Goal: Find specific page/section: Find specific page/section

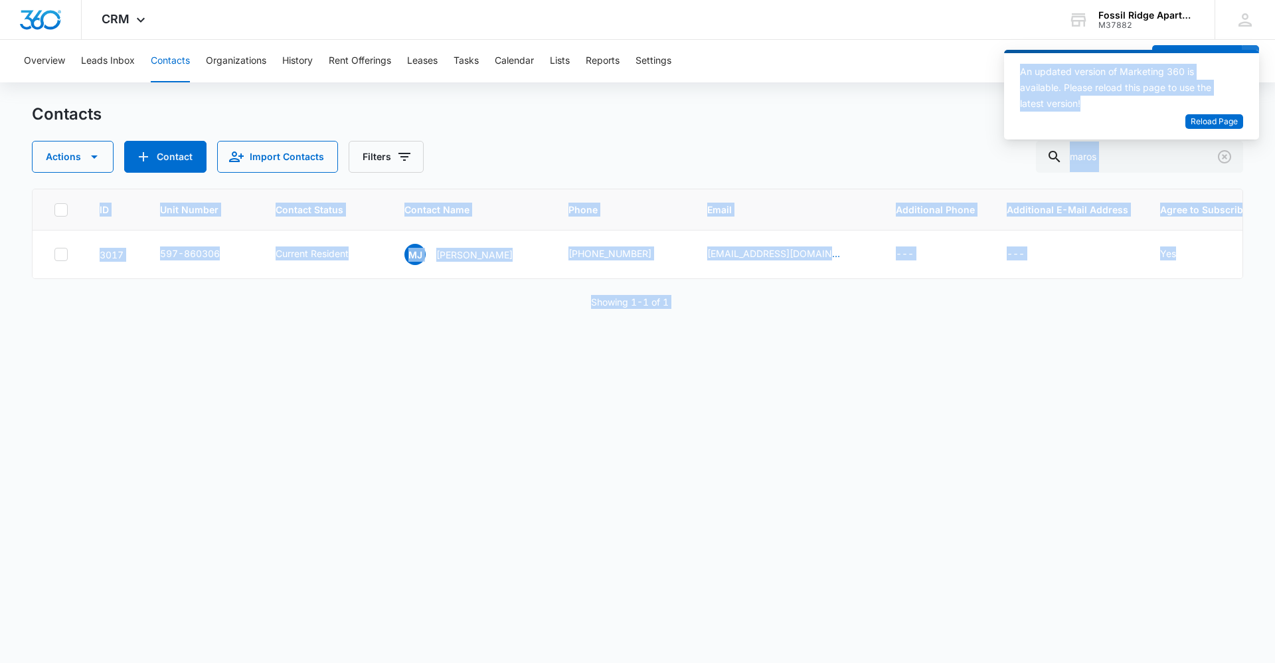
drag, startPoint x: 1127, startPoint y: 144, endPoint x: 895, endPoint y: 127, distance: 233.0
click at [895, 127] on body "CRM Apps Reputation Websites Forms CRM Email Social Content Ads Intelligence Fi…" at bounding box center [637, 331] width 1275 height 663
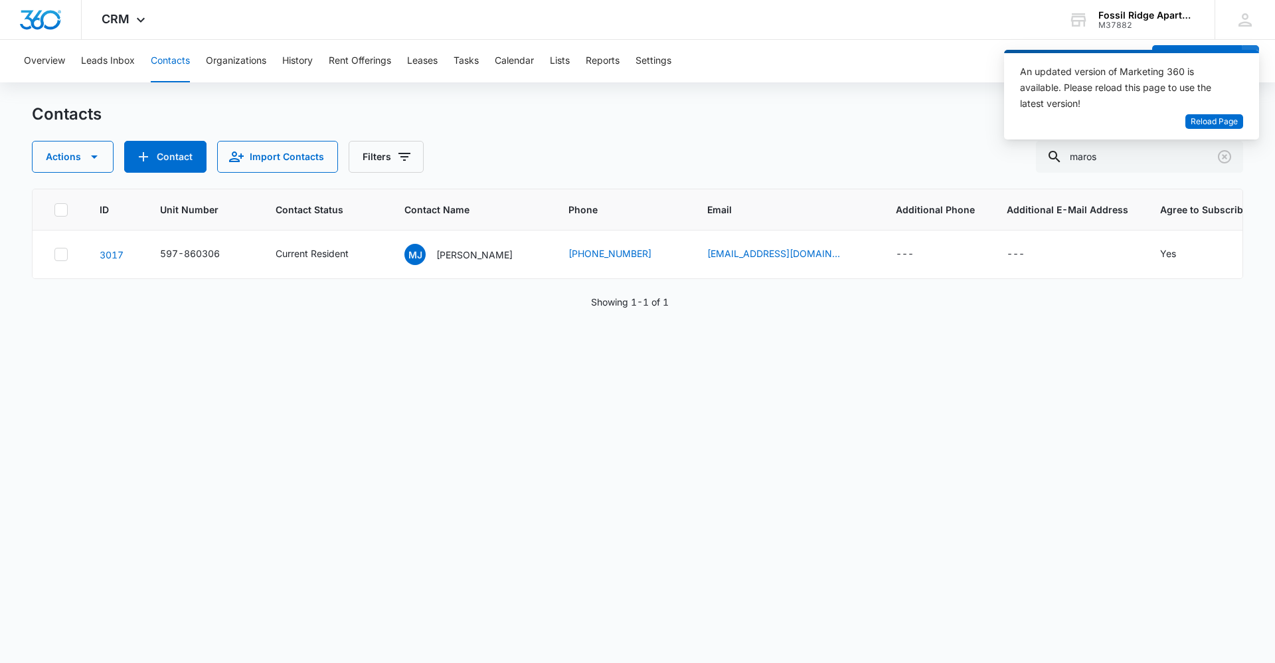
click at [912, 122] on div "Contacts" at bounding box center [637, 114] width 1211 height 21
click at [1219, 163] on icon "Clear" at bounding box center [1224, 157] width 16 height 16
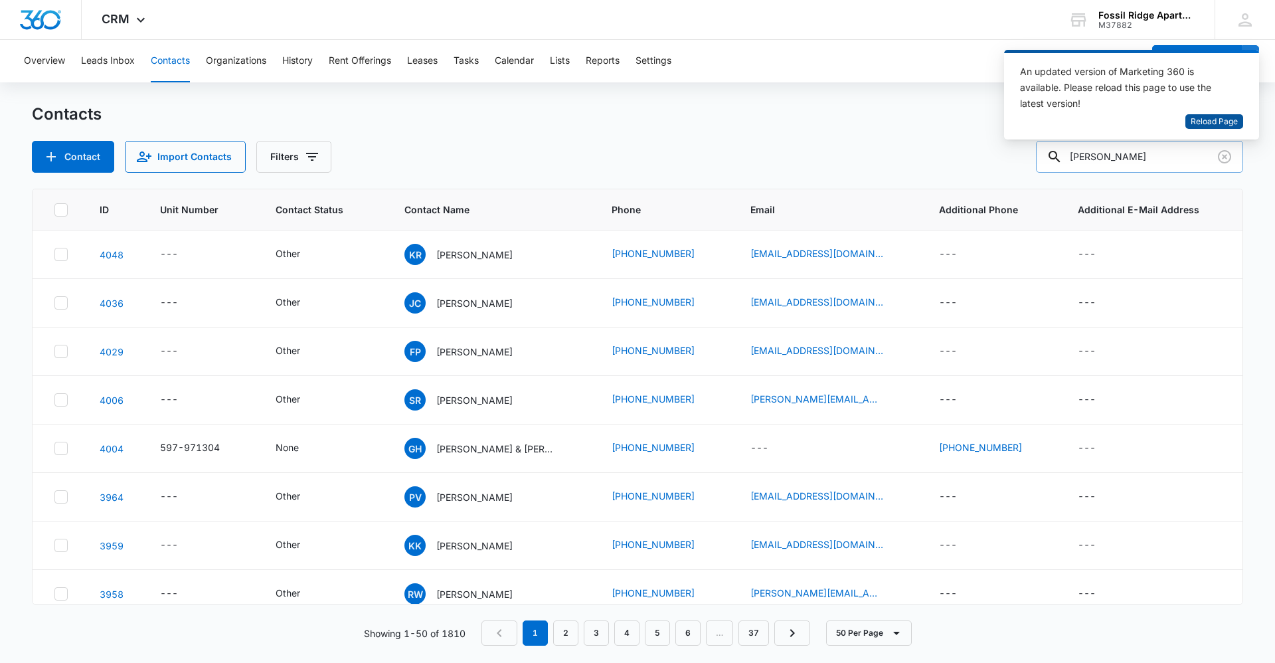
type input "[PERSON_NAME]"
click at [1199, 117] on span "Reload Page" at bounding box center [1214, 122] width 47 height 13
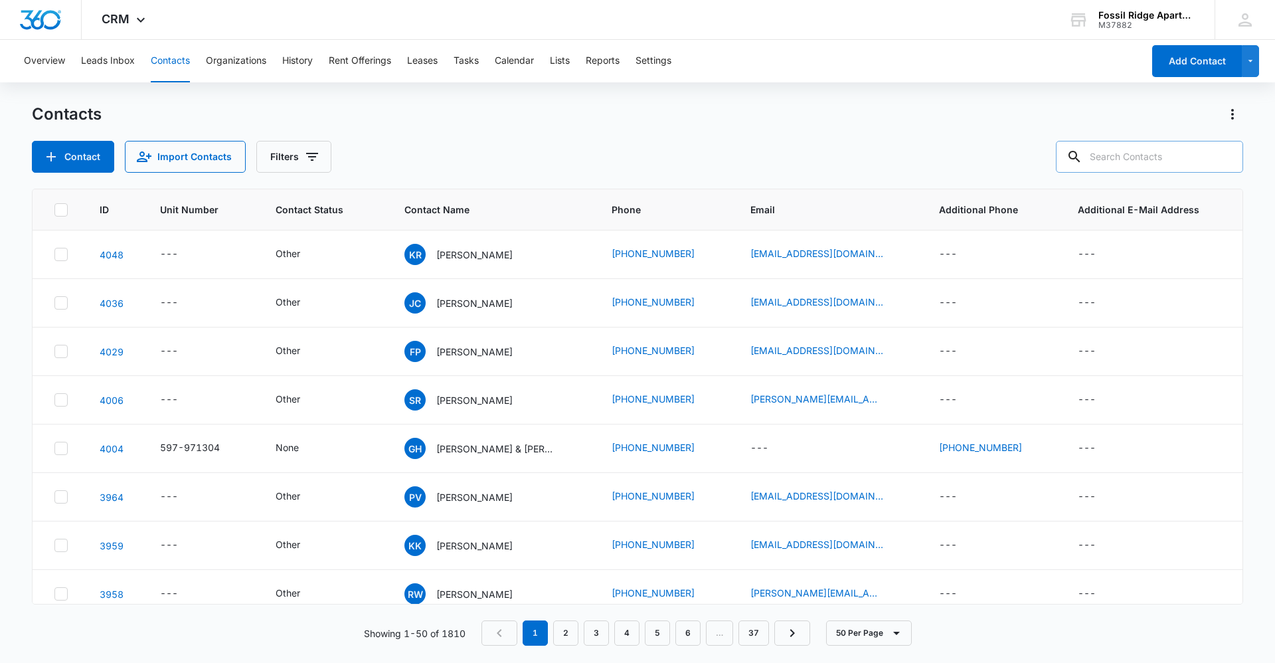
click at [1149, 159] on input "text" at bounding box center [1149, 157] width 187 height 32
type input "[PERSON_NAME]"
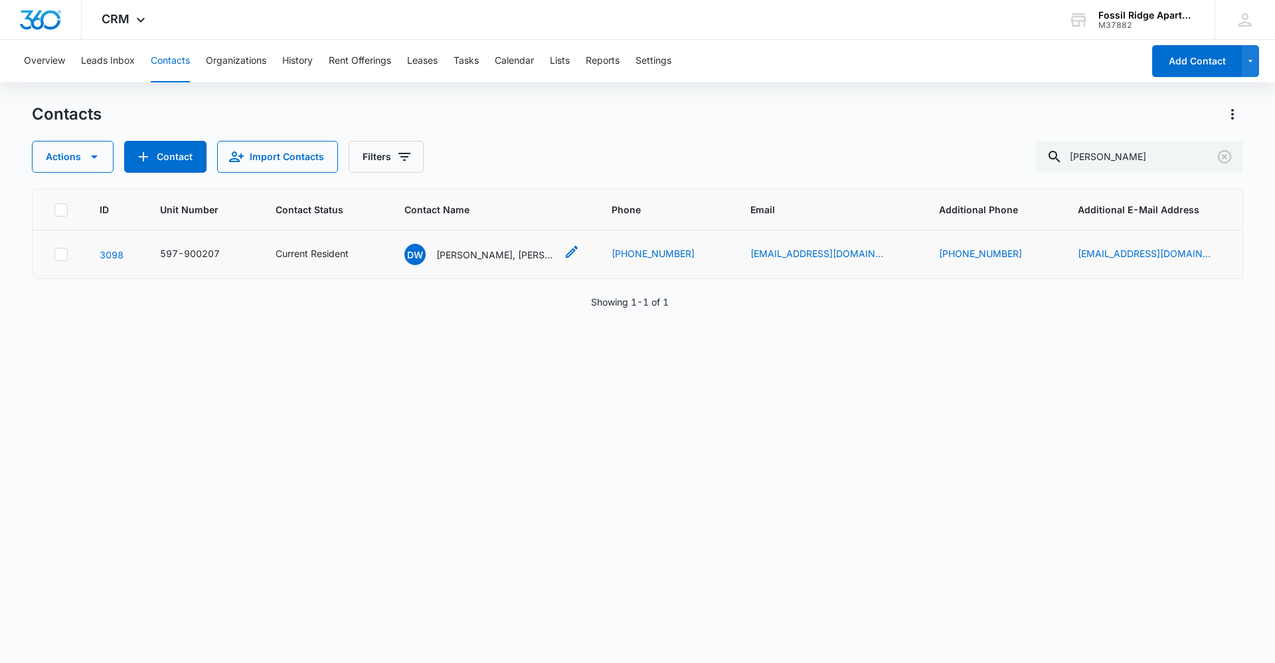
click at [469, 257] on p "Darla Whiteley, Scott Jensen" at bounding box center [496, 255] width 120 height 14
